Goal: Find contact information: Find contact information

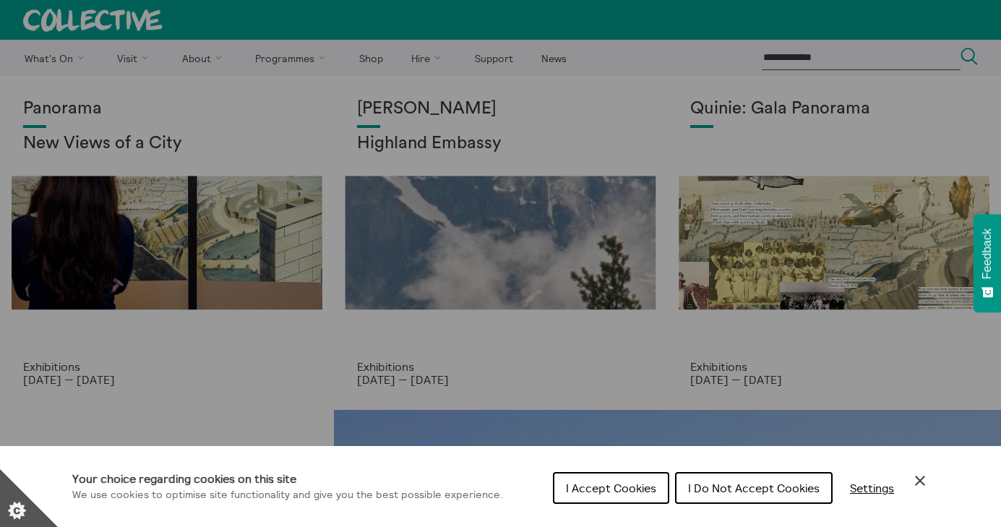
click at [191, 57] on div "Cookie preferences" at bounding box center [500, 263] width 1001 height 527
click at [924, 475] on icon "Close Cookie Control" at bounding box center [920, 480] width 17 height 17
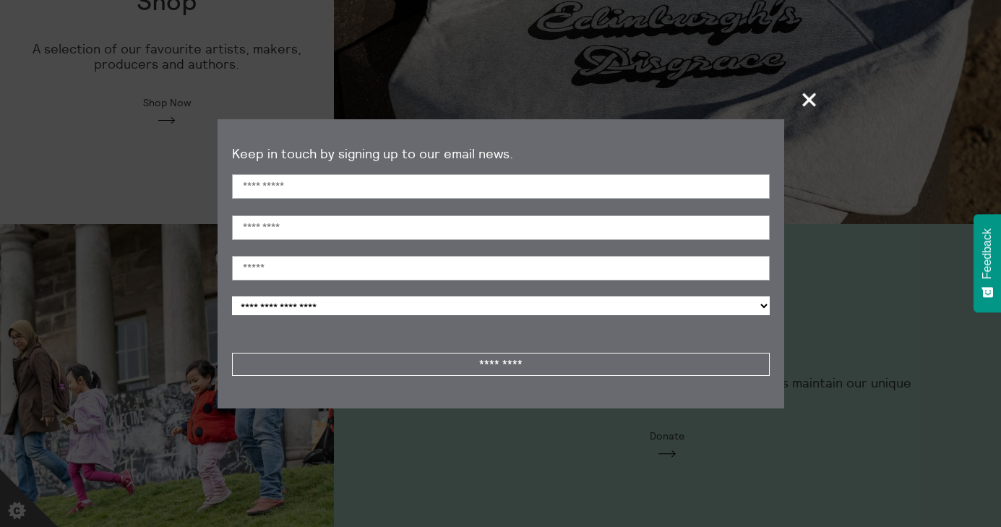
scroll to position [878, 0]
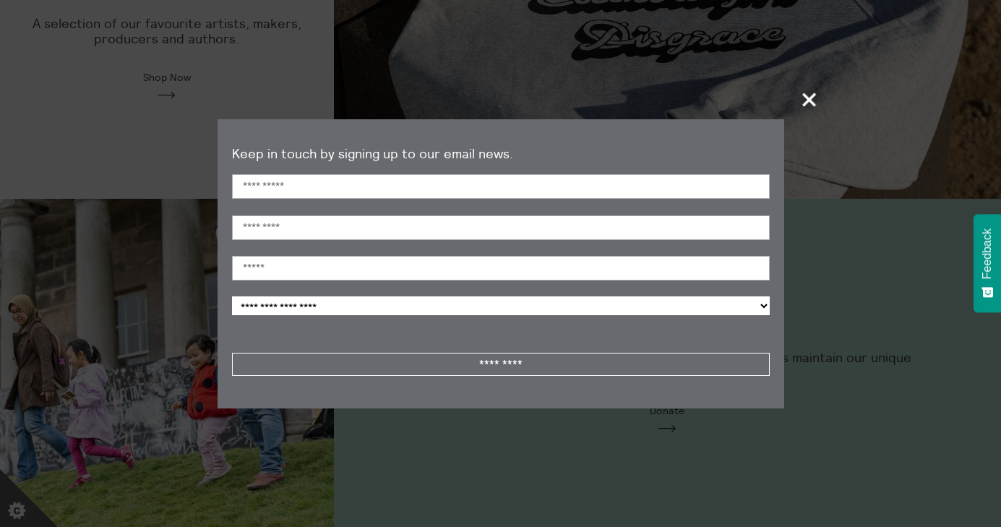
click at [805, 103] on span "+" at bounding box center [810, 99] width 43 height 43
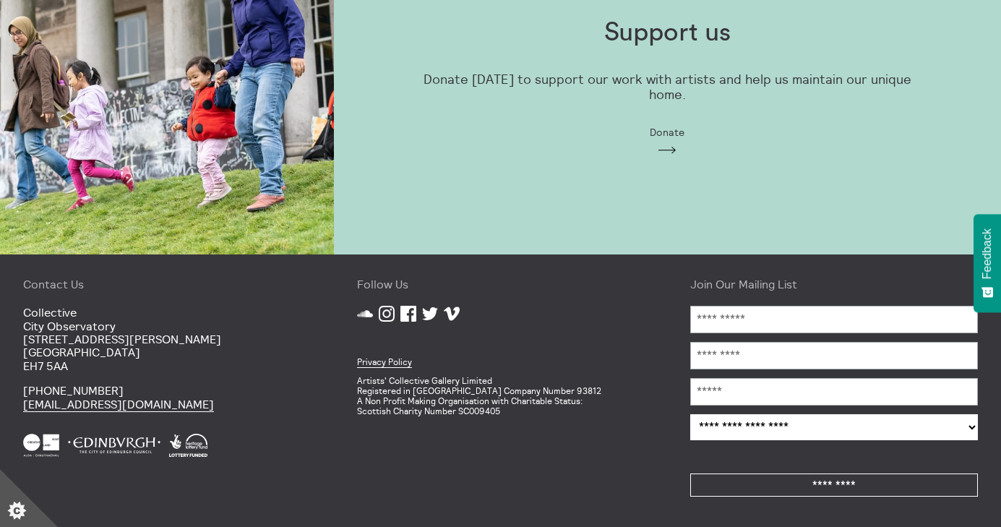
scroll to position [1158, 0]
drag, startPoint x: 205, startPoint y: 398, endPoint x: 129, endPoint y: 406, distance: 75.5
click at [129, 406] on p "[PHONE_NUMBER] [EMAIL_ADDRESS][DOMAIN_NAME]" at bounding box center [167, 397] width 288 height 27
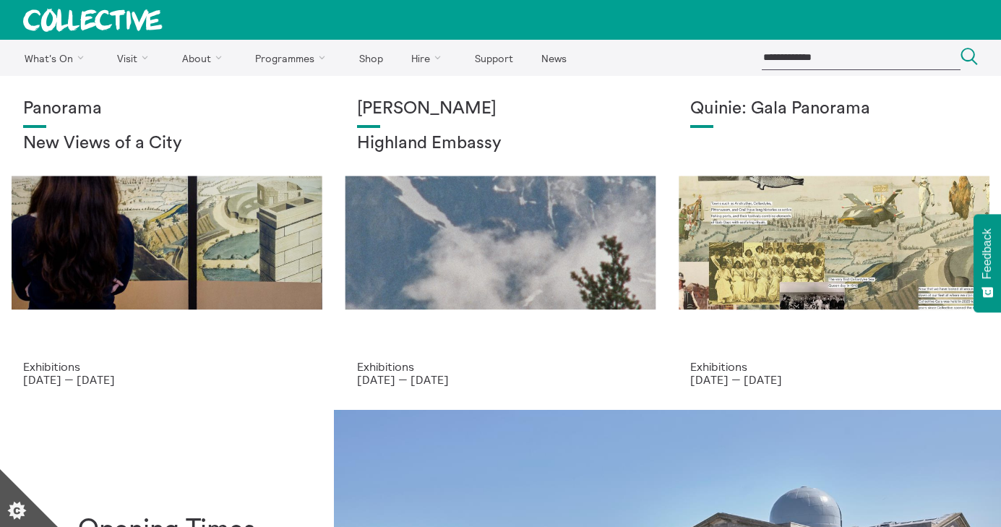
scroll to position [0, 0]
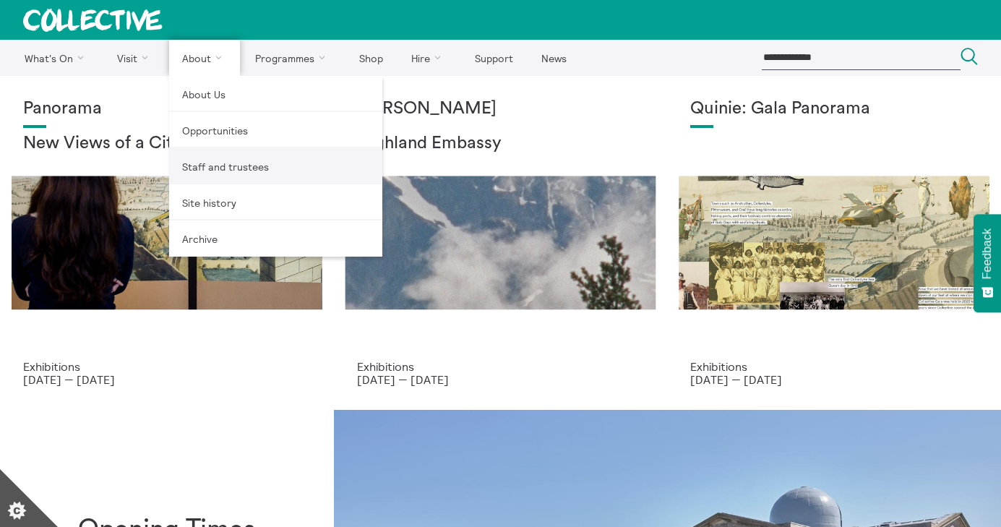
click at [197, 163] on link "Staff and trustees" at bounding box center [275, 166] width 213 height 36
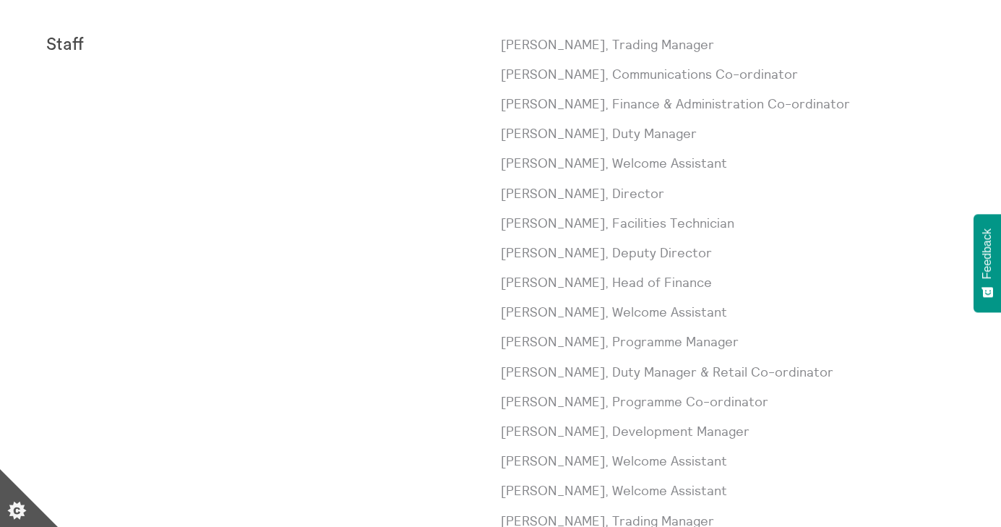
scroll to position [518, 0]
click at [542, 43] on p "Paul Andrews, Trading Manager" at bounding box center [728, 42] width 455 height 18
click at [583, 43] on p "Paul Andrews, Trading Manager" at bounding box center [728, 42] width 455 height 18
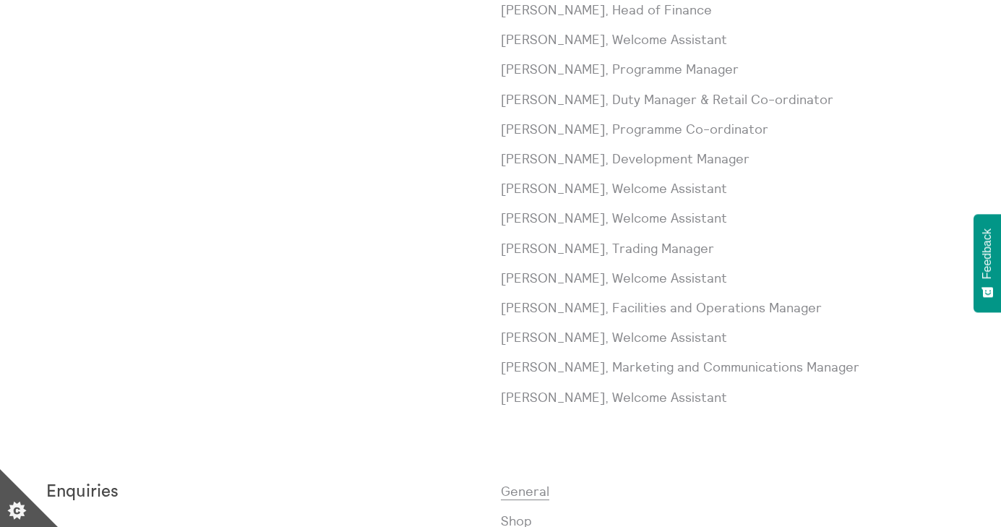
scroll to position [701, 0]
